Goal: Task Accomplishment & Management: Use online tool/utility

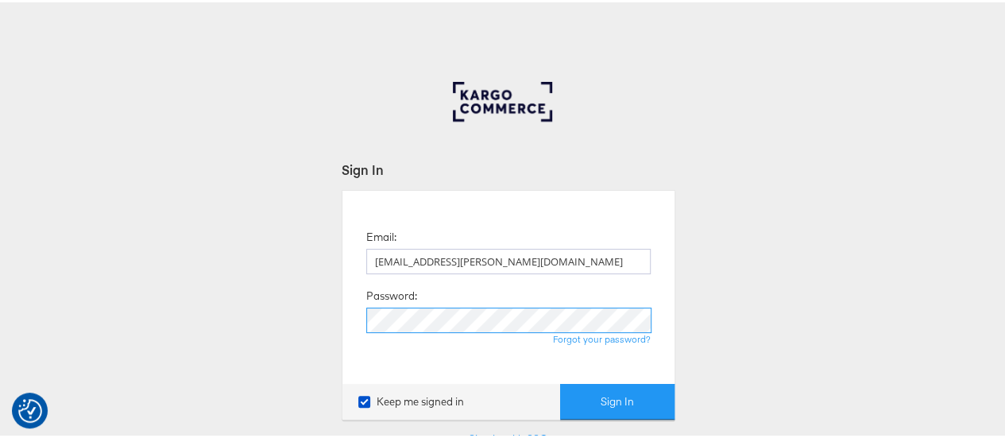
click at [560, 381] on button "Sign In" at bounding box center [617, 399] width 114 height 36
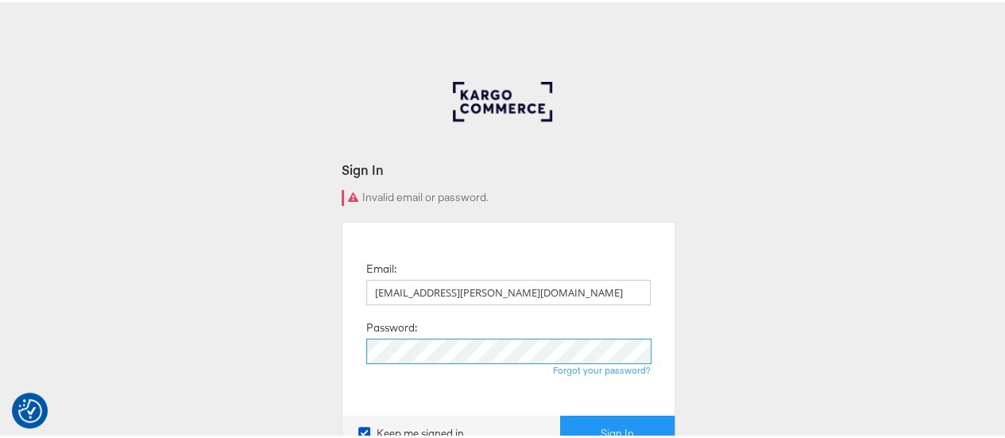
click at [560, 413] on button "Sign In" at bounding box center [617, 431] width 114 height 36
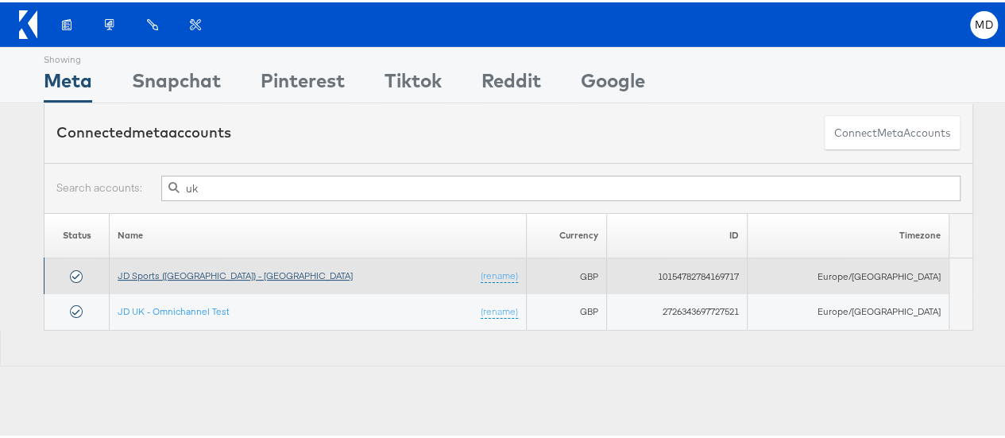
type input "uk"
click at [208, 274] on link "JD Sports (UK) - SA" at bounding box center [235, 273] width 235 height 12
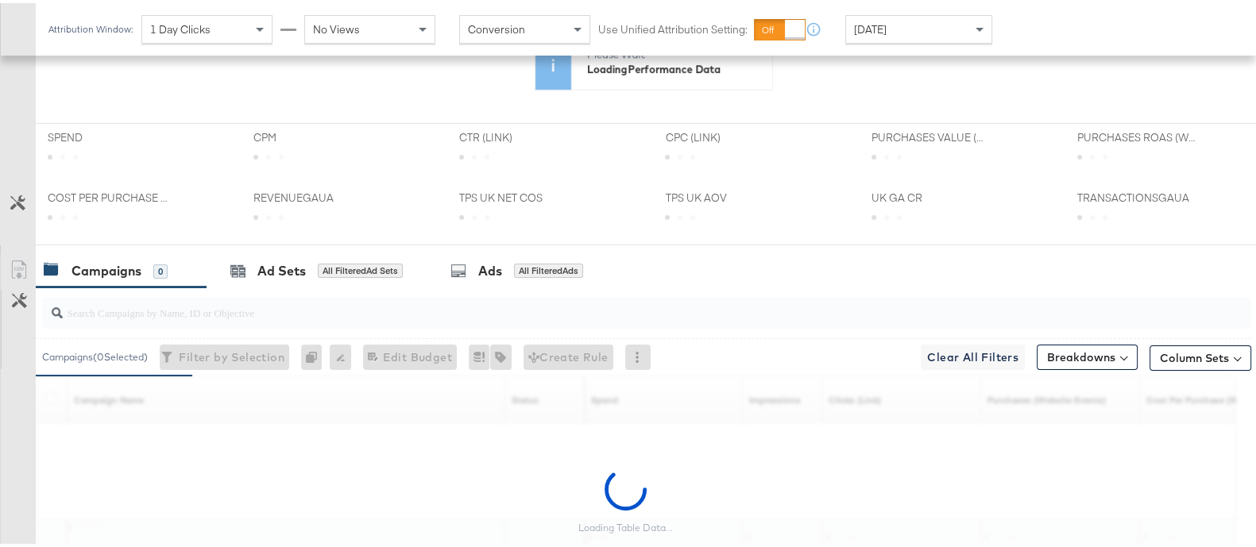
scroll to position [582, 0]
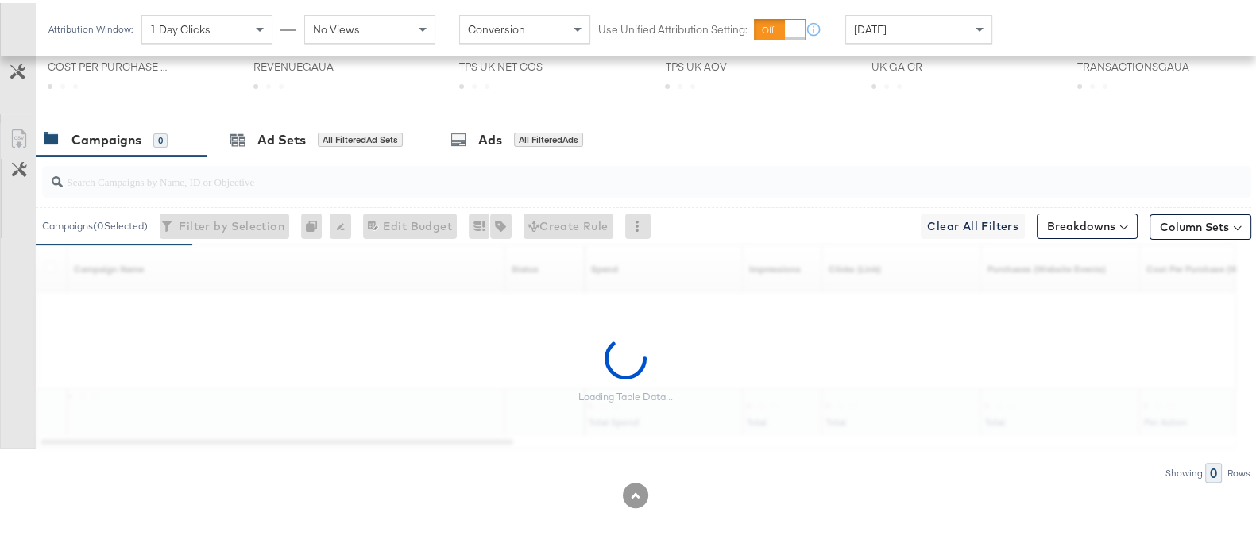
click at [254, 180] on input "search" at bounding box center [603, 172] width 1080 height 31
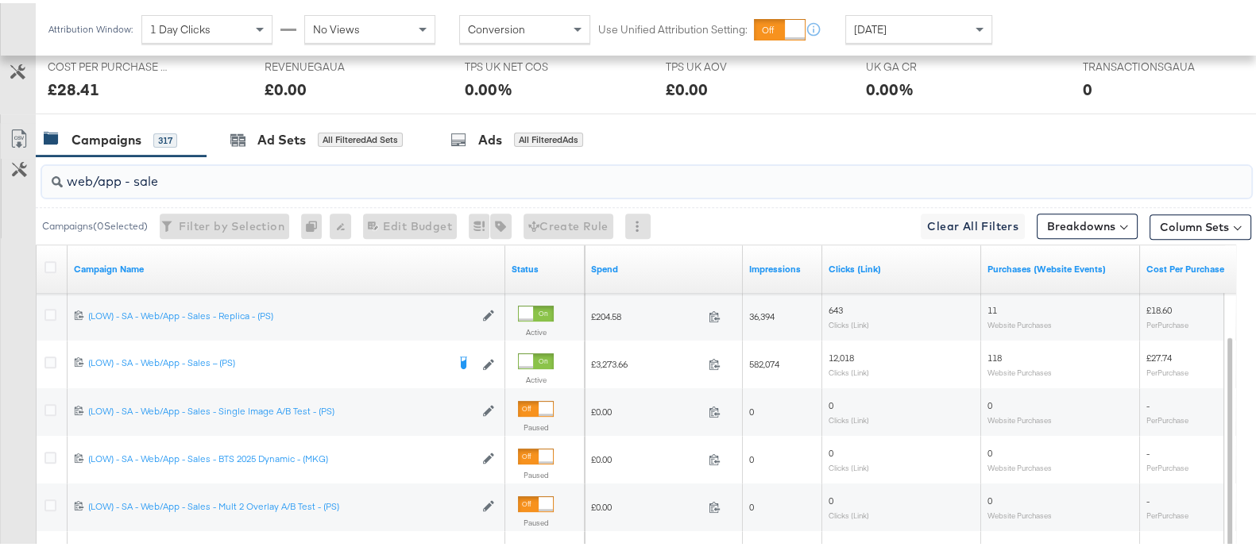
scroll to position [742, 0]
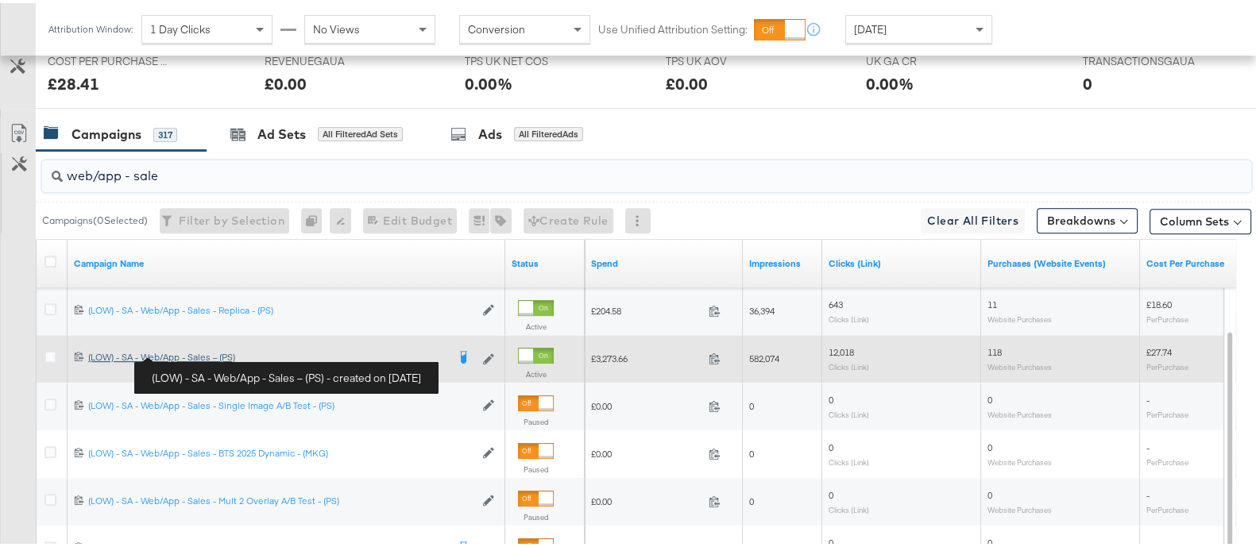
type input "web/app - sale"
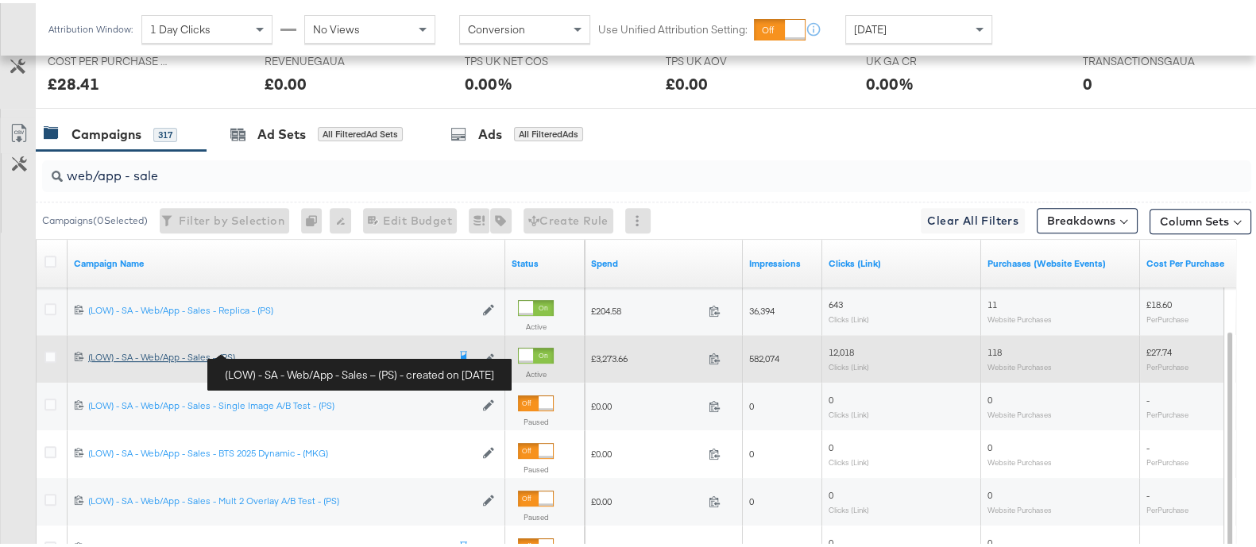
click at [194, 354] on div "(LOW) - SA - Web/App - Sales – (PS) (LOW) - SA - Web/App - Sales – (PS)" at bounding box center [267, 354] width 358 height 13
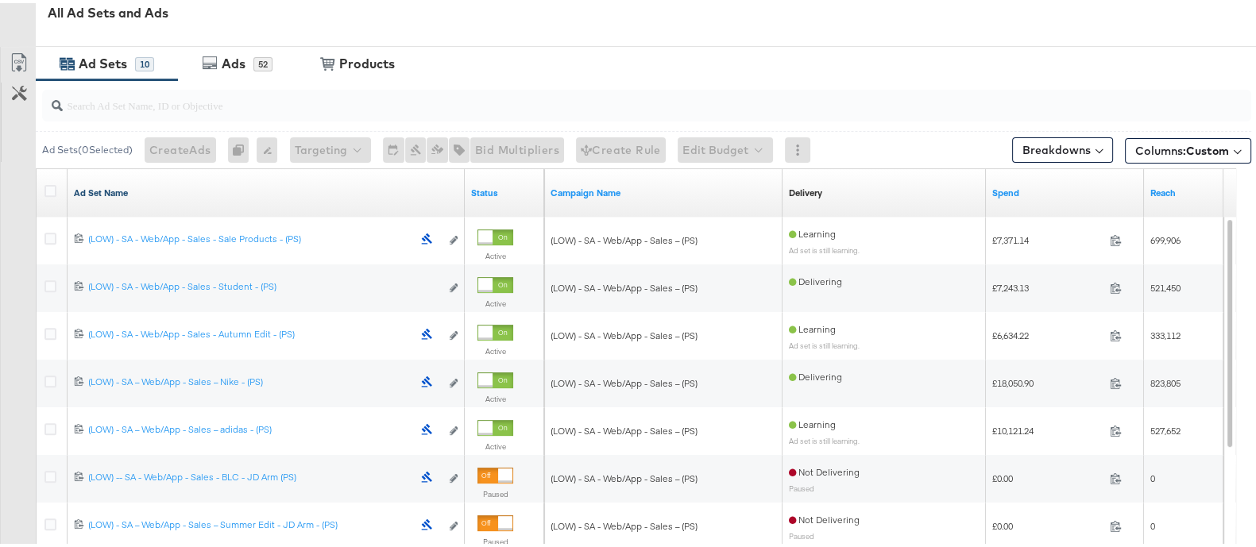
scroll to position [752, 0]
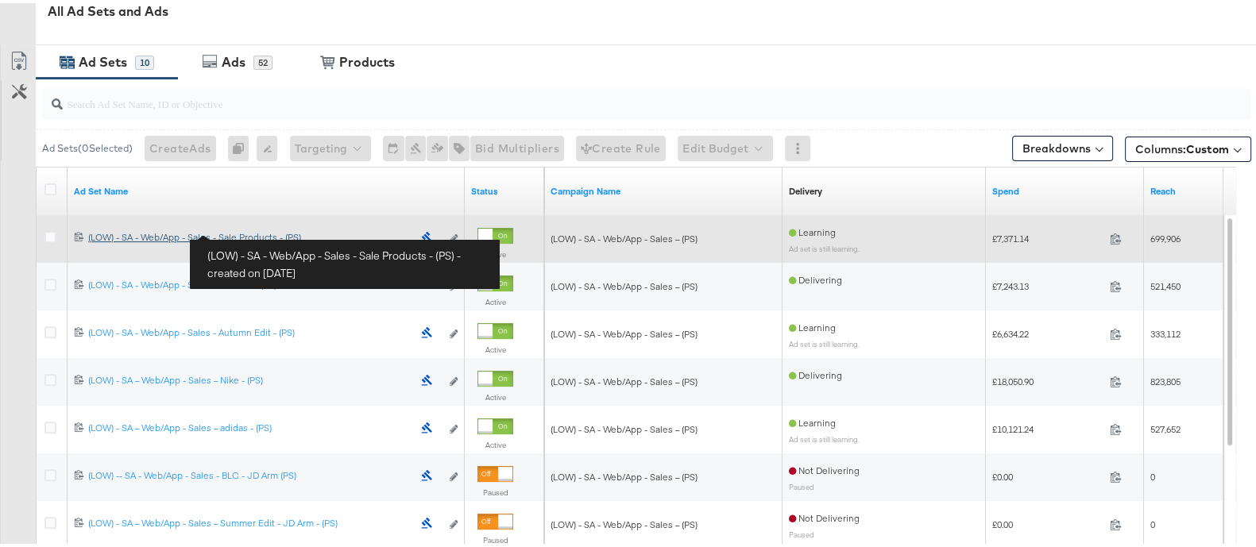
click at [279, 232] on div "(LOW) - SA - Web/App - Sales - Sale Products - (PS) (LOW) - SA - Web/App - Sale…" at bounding box center [250, 234] width 324 height 13
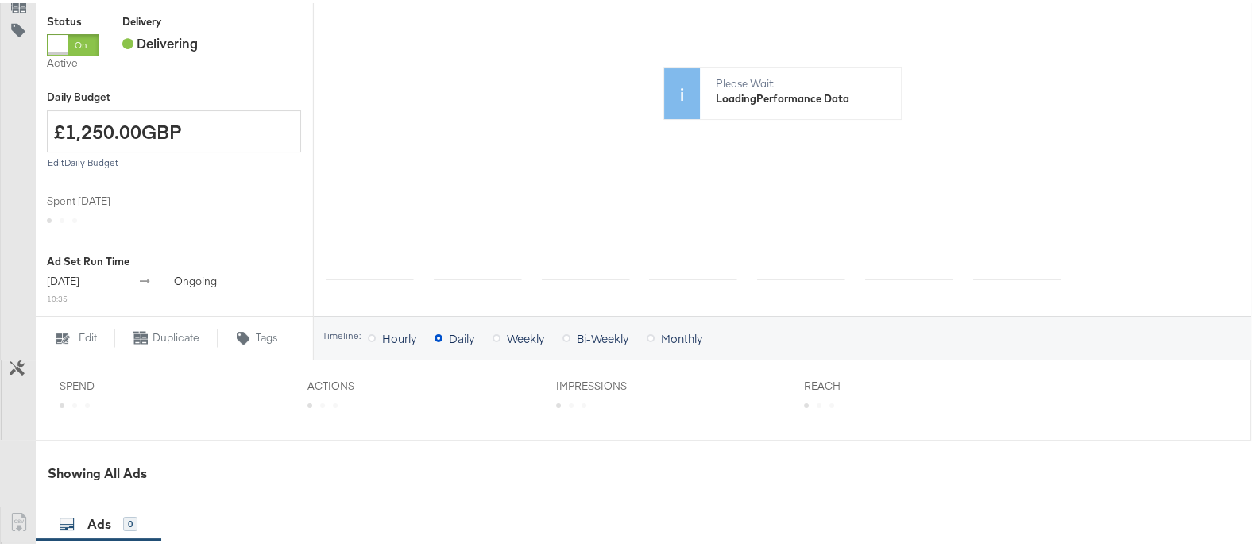
scroll to position [319, 0]
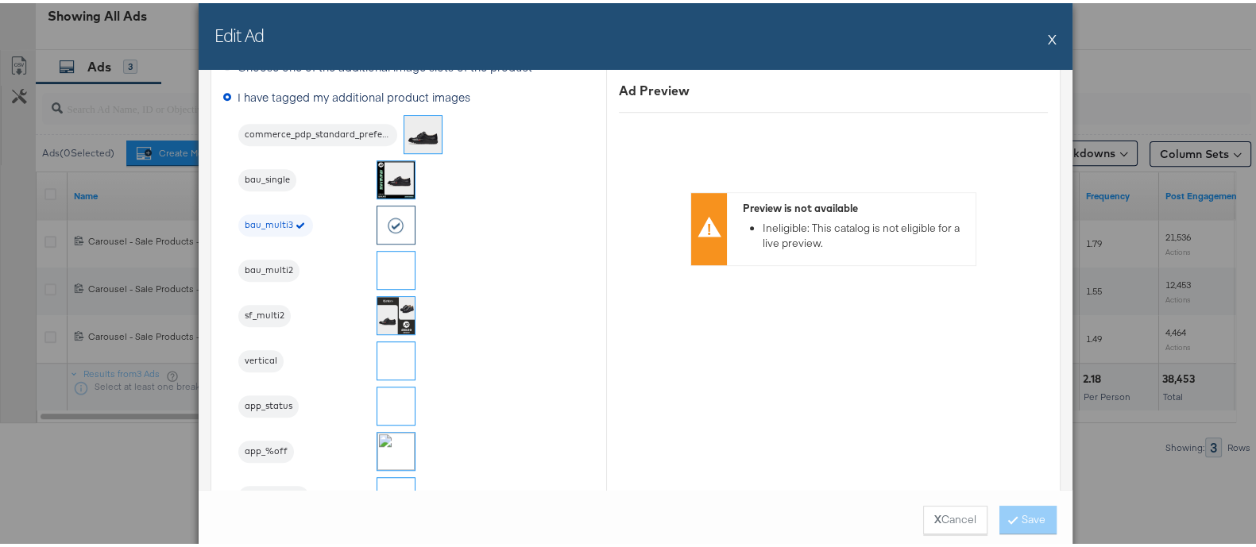
scroll to position [1286, 0]
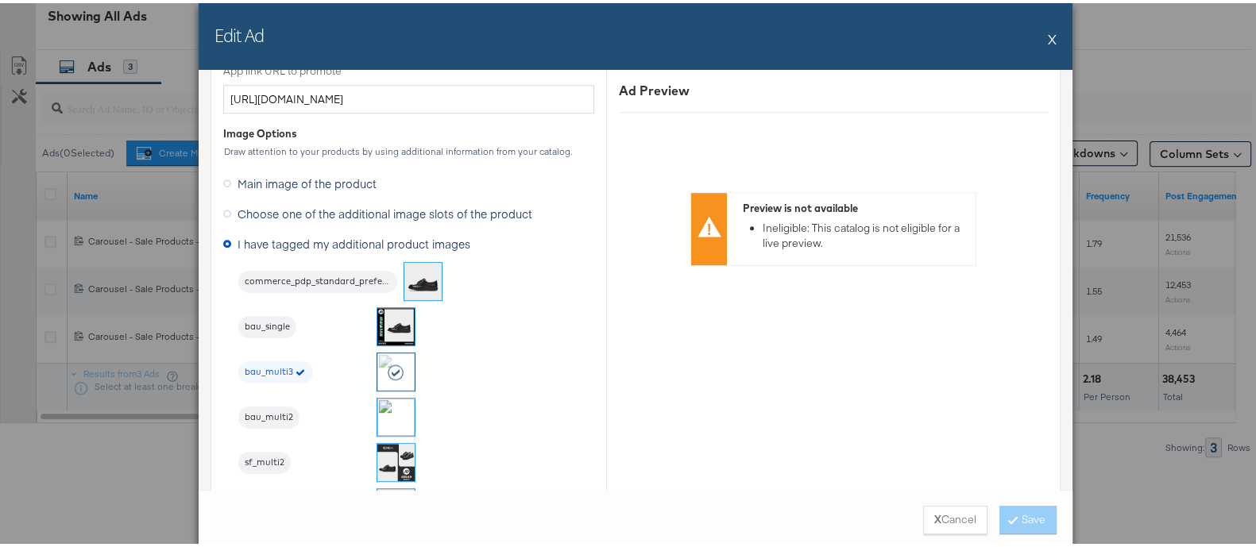
click at [347, 207] on span "Choose one of the additional image slots of the product" at bounding box center [385, 211] width 295 height 16
click at [0, 0] on input "Choose one of the additional image slots of the product" at bounding box center [0, 0] width 0 height 0
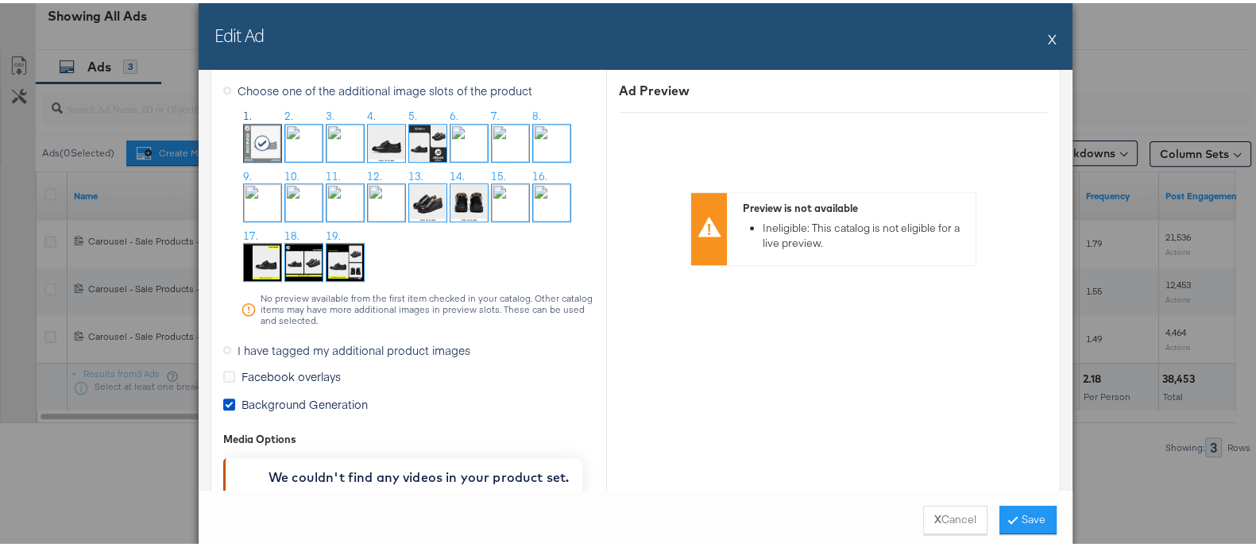
scroll to position [1413, 0]
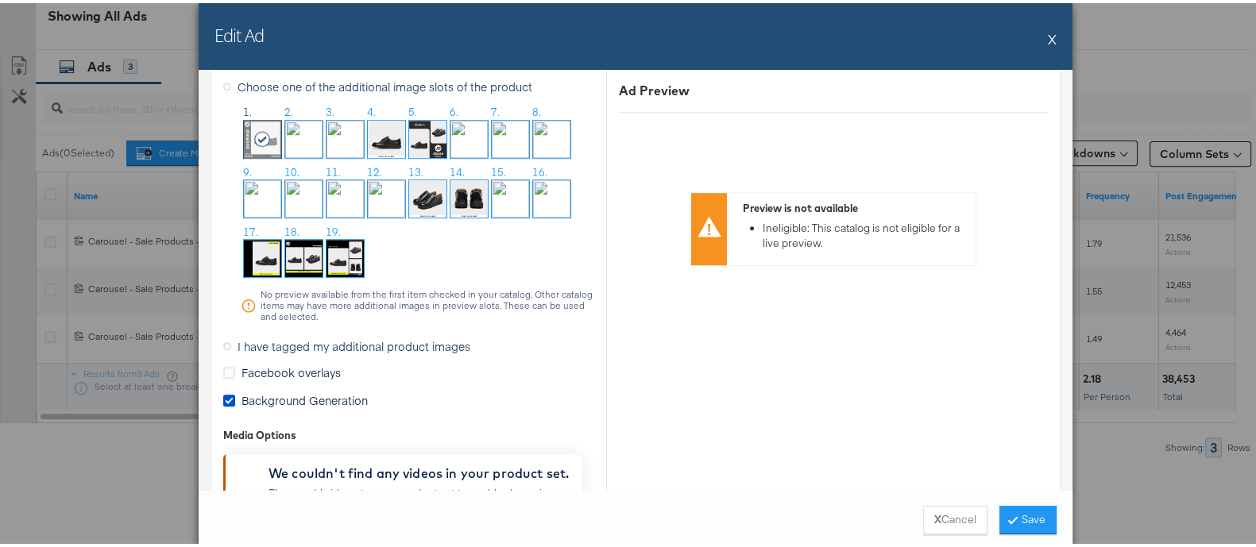
click at [307, 346] on span "I have tagged my additional product images" at bounding box center [354, 343] width 233 height 16
click at [0, 0] on input "I have tagged my additional product images" at bounding box center [0, 0] width 0 height 0
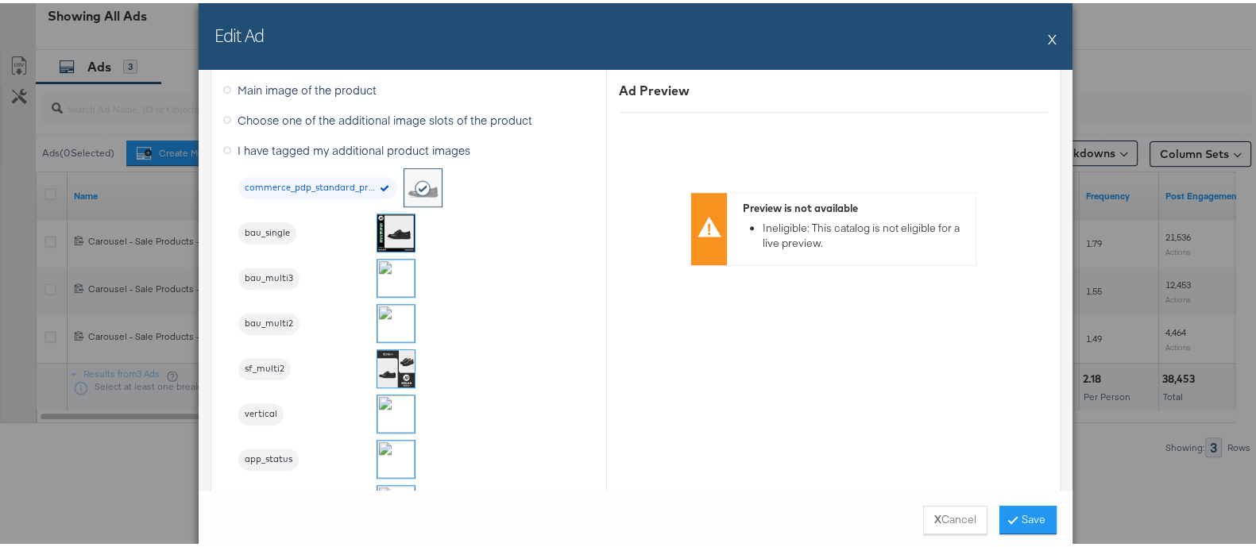
scroll to position [1402, 0]
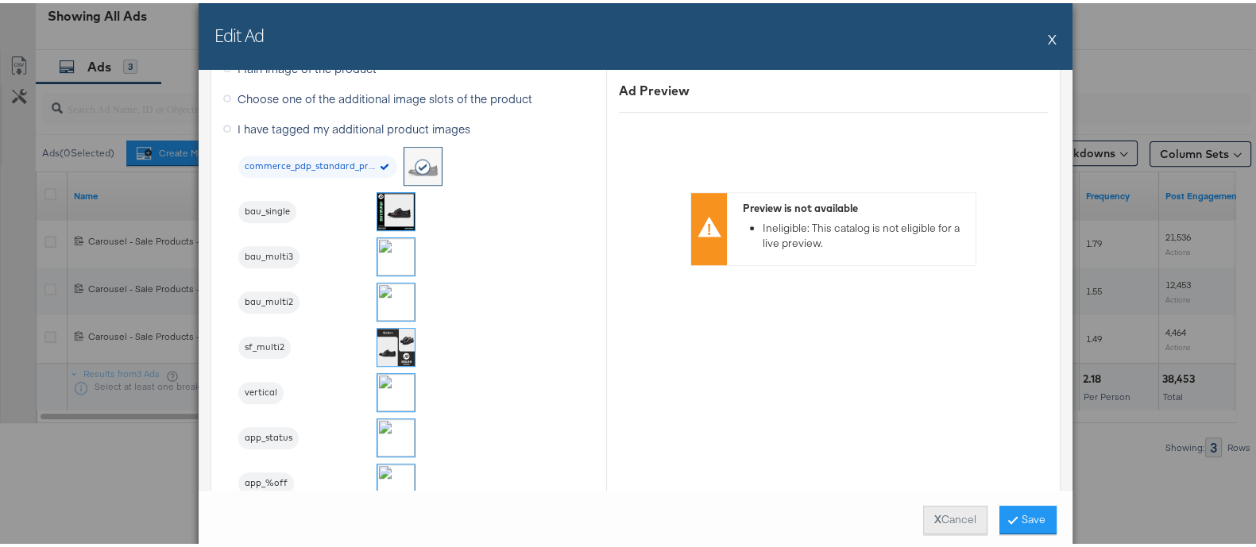
click at [949, 525] on button "X Cancel" at bounding box center [955, 517] width 64 height 29
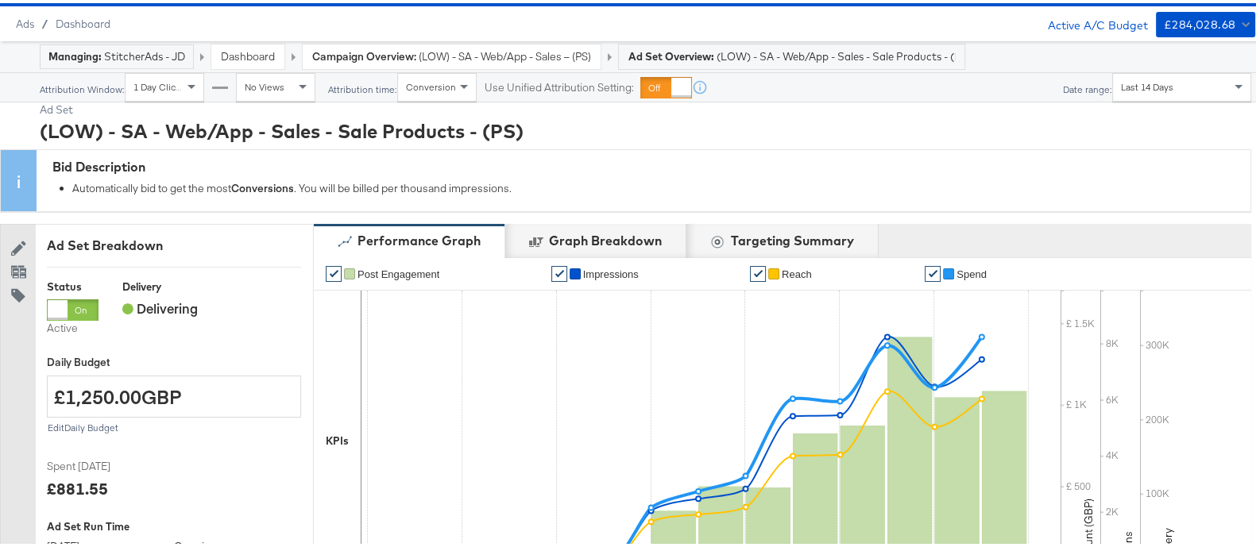
scroll to position [40, 0]
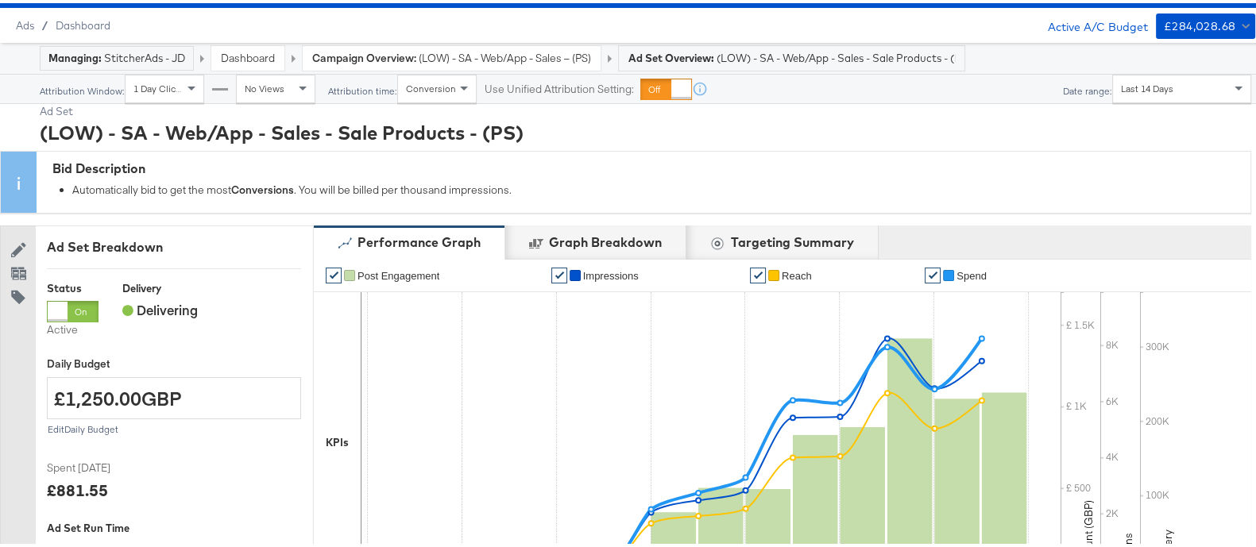
click at [539, 60] on span "(LOW) - SA - Web/App - Sales – (PS)" at bounding box center [505, 55] width 172 height 15
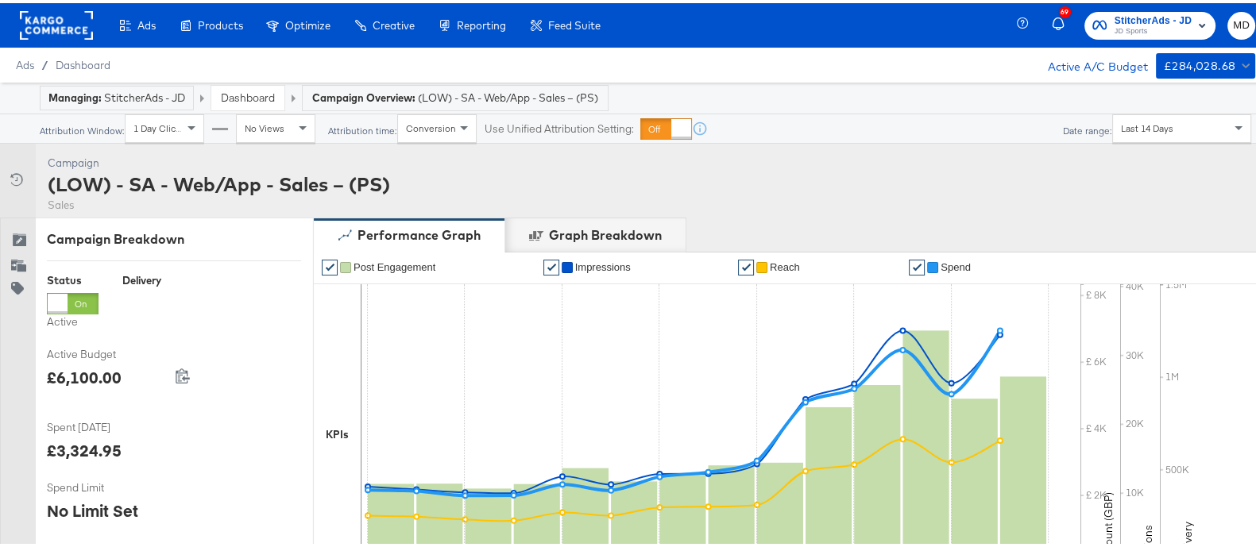
scroll to position [700, 0]
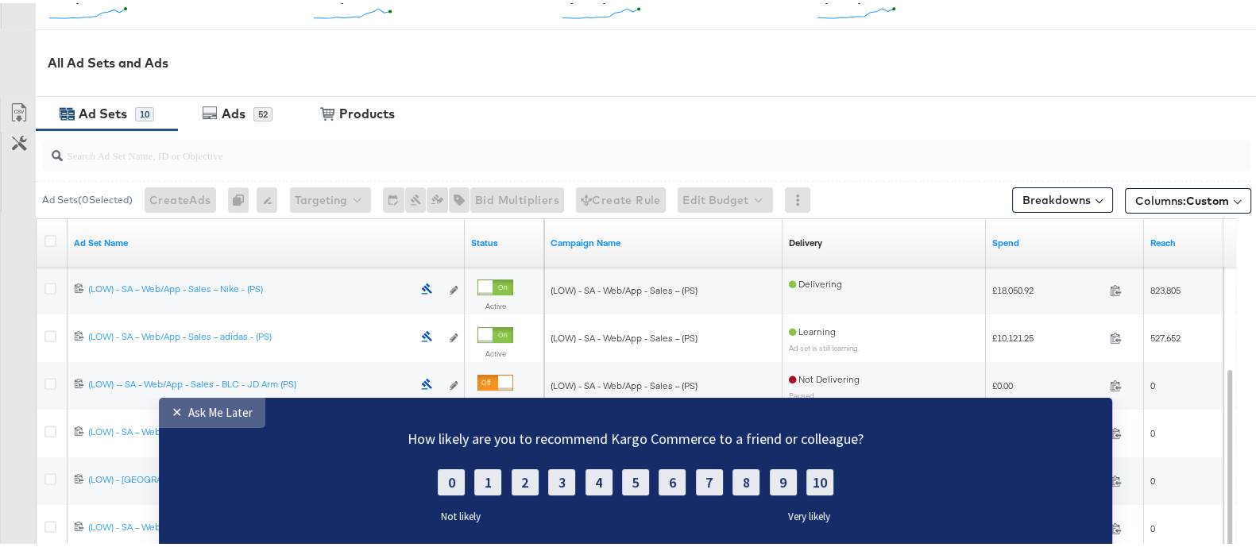
click at [204, 408] on div "Ask Me Later" at bounding box center [220, 412] width 64 height 15
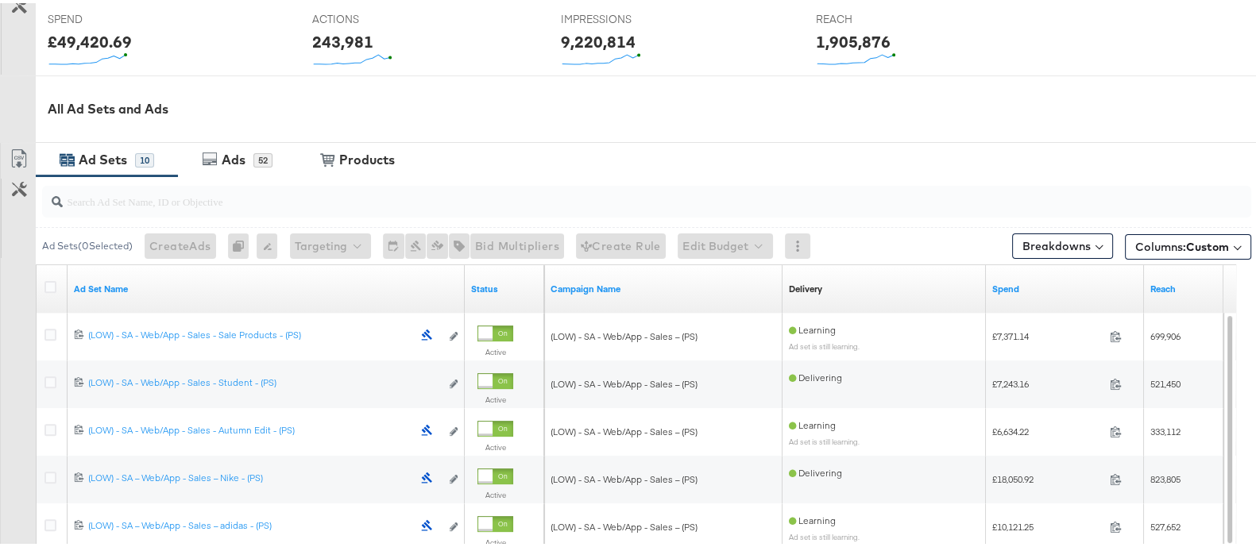
scroll to position [711, 0]
